Goal: Task Accomplishment & Management: Manage account settings

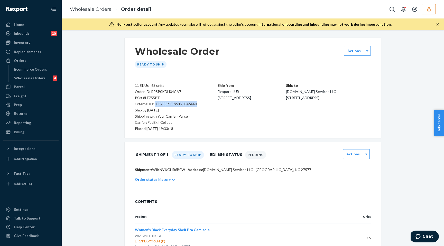
click at [430, 9] on icon "button" at bounding box center [429, 9] width 5 height 5
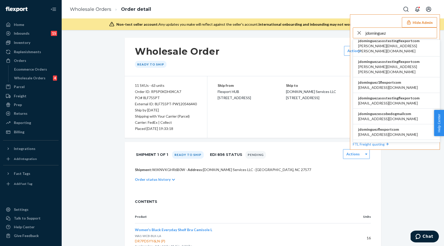
scroll to position [62, 0]
type input "jdominguez"
click at [388, 132] on span "jdominguez@flexport.com" at bounding box center [389, 134] width 60 height 5
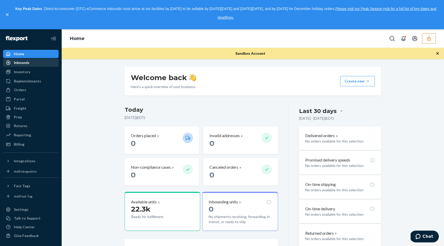
click at [27, 60] on div "Inbounds" at bounding box center [31, 62] width 55 height 7
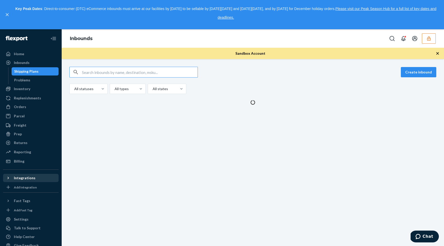
click at [31, 180] on div "Integrations" at bounding box center [25, 178] width 22 height 5
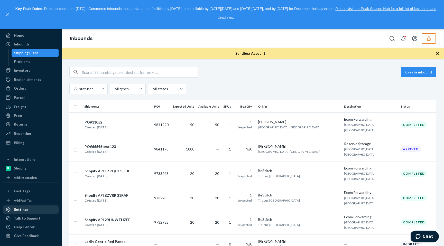
scroll to position [19, 0]
click at [26, 212] on div "Settings" at bounding box center [31, 209] width 55 height 7
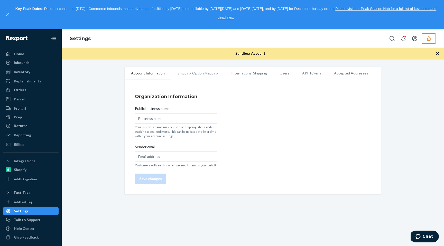
click at [196, 76] on li "Shipping Option Mapping" at bounding box center [198, 73] width 54 height 13
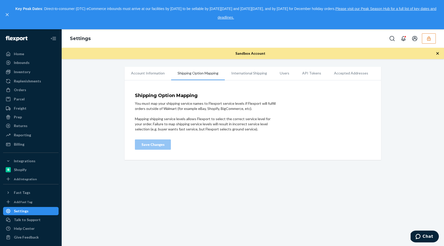
click at [310, 74] on li "API Tokens" at bounding box center [312, 73] width 32 height 13
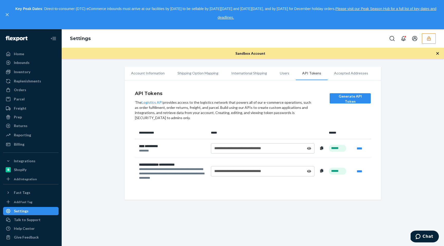
click at [312, 149] on div "**********" at bounding box center [263, 149] width 104 height 10
click at [309, 149] on icon at bounding box center [309, 148] width 4 height 3
click at [309, 171] on icon at bounding box center [309, 172] width 4 height 4
click at [28, 71] on div "Inventory" at bounding box center [22, 71] width 16 height 5
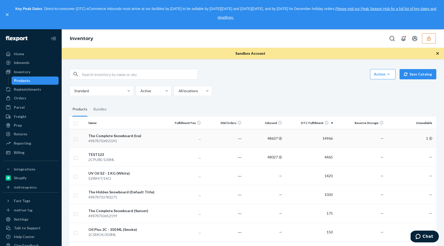
click at [149, 137] on div "The Complete Snowboard (Ice)" at bounding box center [124, 135] width 72 height 5
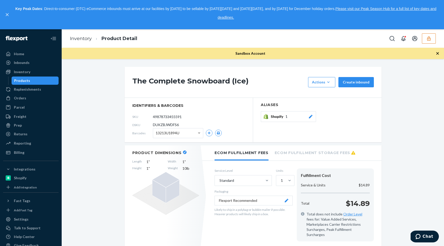
click at [162, 125] on span "DUKZBJWDFS6" at bounding box center [166, 124] width 26 height 5
copy span "DUKZBJWDFS6"
click at [30, 220] on div "Settings" at bounding box center [31, 219] width 55 height 7
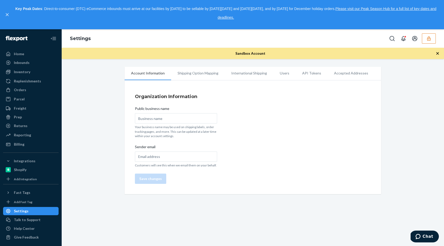
click at [313, 73] on li "API Tokens" at bounding box center [312, 73] width 32 height 13
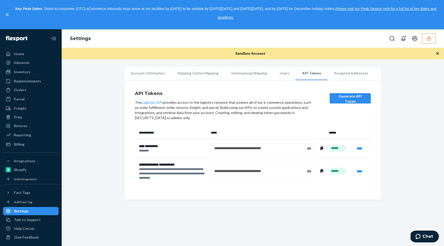
click at [322, 148] on icon at bounding box center [321, 149] width 3 height 4
click at [358, 149] on link "****" at bounding box center [360, 149] width 6 height 4
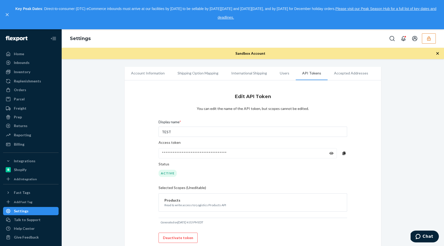
scroll to position [23, 0]
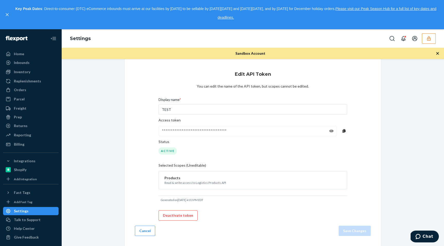
click at [181, 165] on div "**********" at bounding box center [253, 159] width 189 height 130
drag, startPoint x: 170, startPoint y: 165, endPoint x: 185, endPoint y: 165, distance: 15.7
click at [184, 165] on div "**********" at bounding box center [253, 159] width 189 height 130
click at [186, 165] on div "**********" at bounding box center [253, 159] width 189 height 130
click at [146, 228] on button "Cancel" at bounding box center [145, 231] width 20 height 10
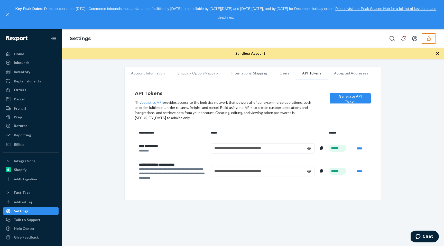
click at [166, 165] on div "**********" at bounding box center [173, 164] width 68 height 5
click at [233, 171] on div "**********" at bounding box center [262, 171] width 97 height 5
click at [308, 172] on icon at bounding box center [309, 171] width 4 height 3
click at [308, 172] on icon at bounding box center [309, 172] width 5 height 4
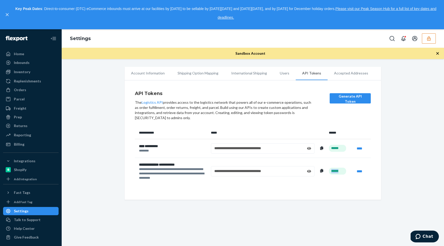
click at [308, 172] on icon at bounding box center [309, 171] width 4 height 3
drag, startPoint x: 256, startPoint y: 172, endPoint x: 221, endPoint y: 172, distance: 34.2
click at [221, 172] on div "**********" at bounding box center [262, 171] width 97 height 5
copy div "*****"
click at [30, 70] on div "Inventory" at bounding box center [31, 71] width 55 height 7
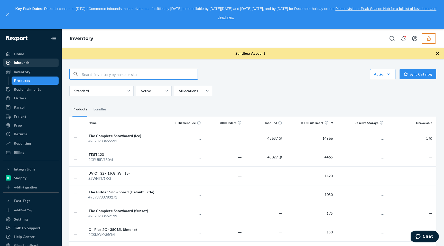
click at [31, 65] on div "Inbounds" at bounding box center [31, 62] width 55 height 7
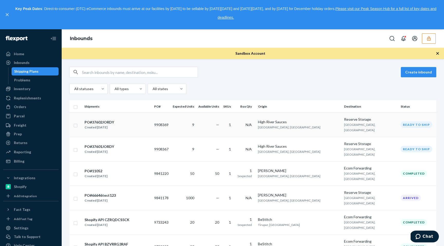
click at [129, 122] on div "PO#37602JORDY Created [DATE]" at bounding box center [117, 125] width 66 height 11
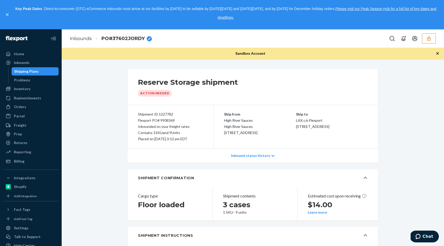
click at [251, 156] on p "Inbound status history" at bounding box center [250, 155] width 39 height 5
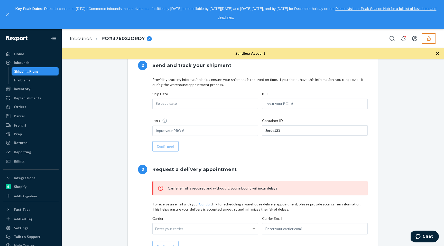
scroll to position [401, 0]
click at [28, 230] on div "Settings" at bounding box center [31, 228] width 55 height 7
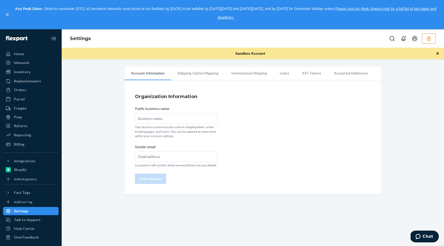
click at [189, 72] on li "Shipping Option Mapping" at bounding box center [198, 73] width 54 height 13
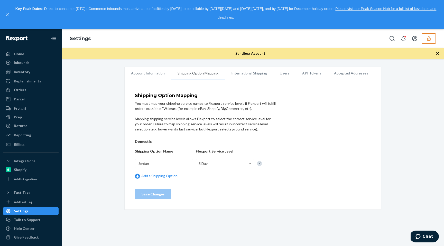
drag, startPoint x: 174, startPoint y: 67, endPoint x: 205, endPoint y: 80, distance: 33.5
click at [205, 80] on div "Account Information Shipping Option Mapping International Shipping Users API To…" at bounding box center [253, 138] width 257 height 143
copy li "Shipping Option Mapping"
drag, startPoint x: 225, startPoint y: 74, endPoint x: 177, endPoint y: 74, distance: 48.4
click at [177, 73] on ul "Account Information Shipping Option Mapping International Shipping Users API To…" at bounding box center [253, 74] width 257 height 14
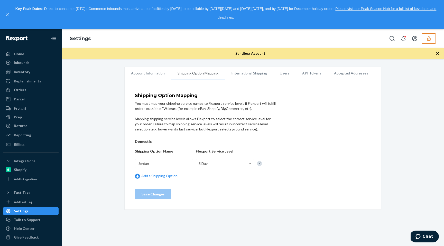
click at [179, 124] on div "Mapping shipping service levels allows Flexport to select the correct service l…" at bounding box center [206, 124] width 142 height 15
drag, startPoint x: 160, startPoint y: 121, endPoint x: 172, endPoint y: 119, distance: 12.2
click at [172, 119] on div "Mapping shipping service levels allows Flexport to select the correct service l…" at bounding box center [206, 124] width 142 height 15
drag, startPoint x: 190, startPoint y: 119, endPoint x: 220, endPoint y: 120, distance: 30.1
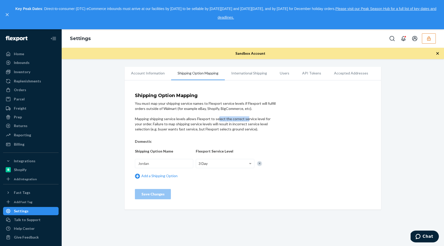
click at [220, 120] on div "Mapping shipping service levels allows Flexport to select the correct service l…" at bounding box center [206, 124] width 142 height 15
drag, startPoint x: 231, startPoint y: 121, endPoint x: 247, endPoint y: 123, distance: 15.6
click at [247, 123] on div "Mapping shipping service levels allows Flexport to select the correct service l…" at bounding box center [206, 124] width 142 height 15
